Goal: Check status: Check status

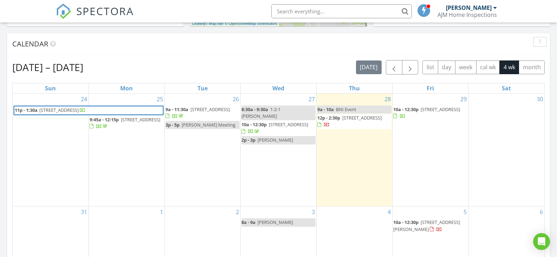
scroll to position [281, 0]
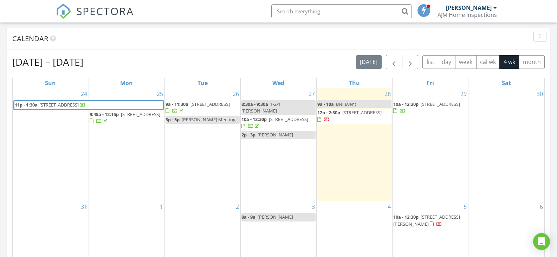
click at [128, 117] on span "[STREET_ADDRESS]" at bounding box center [140, 114] width 39 height 6
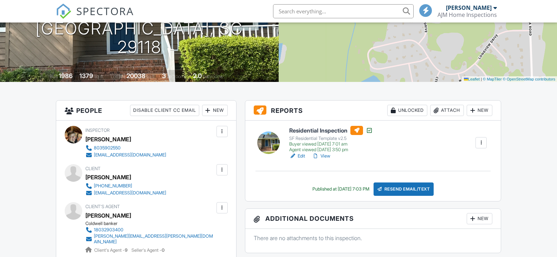
scroll to position [105, 0]
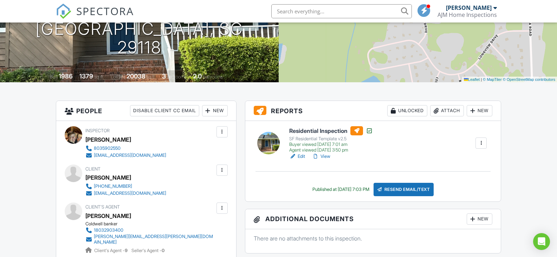
click at [328, 158] on link "View" at bounding box center [321, 156] width 18 height 7
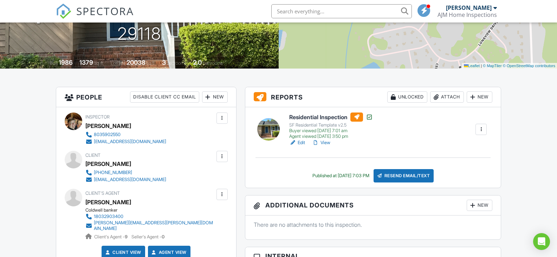
scroll to position [176, 0]
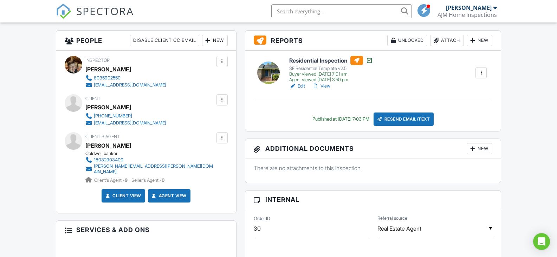
click at [325, 85] on link "View" at bounding box center [321, 86] width 18 height 7
